Goal: Navigation & Orientation: Go to known website

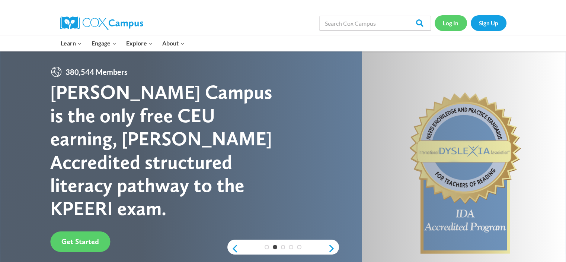
click at [442, 22] on link "Log In" at bounding box center [451, 22] width 32 height 15
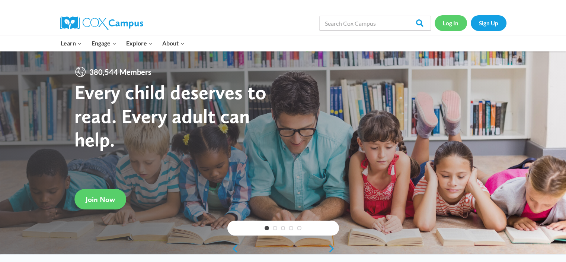
click at [454, 22] on link "Log In" at bounding box center [451, 22] width 32 height 15
